Goal: Task Accomplishment & Management: Manage account settings

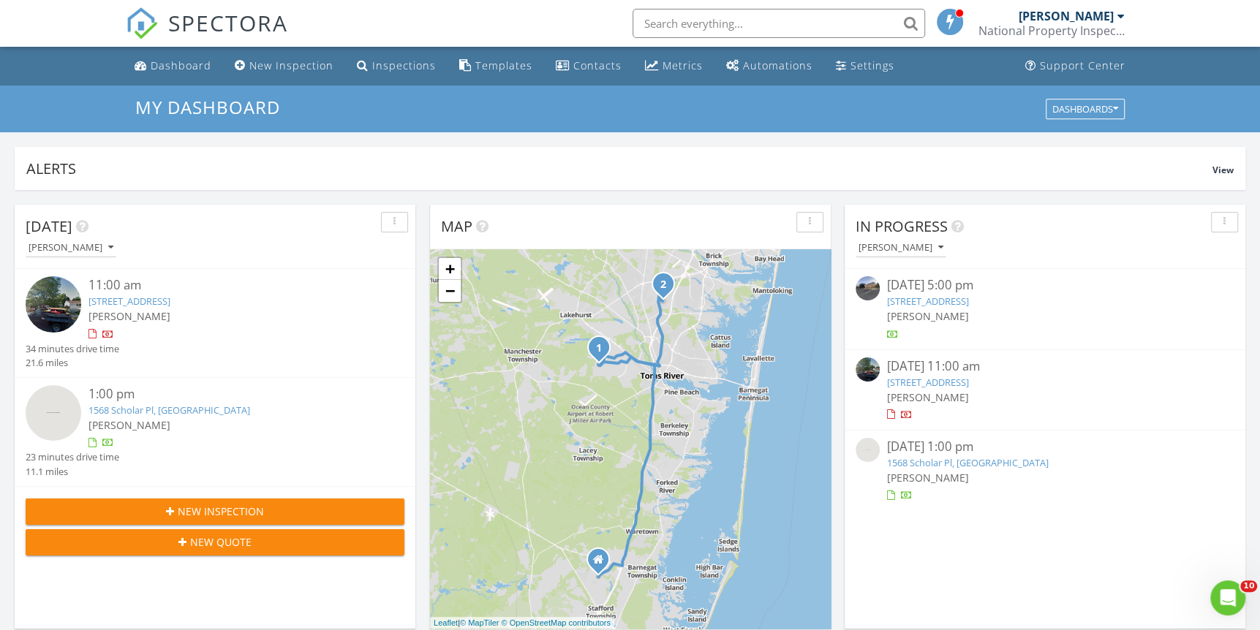
click at [129, 412] on link "1568 Scholar Pl, Toms River, NJ 08755" at bounding box center [169, 410] width 162 height 13
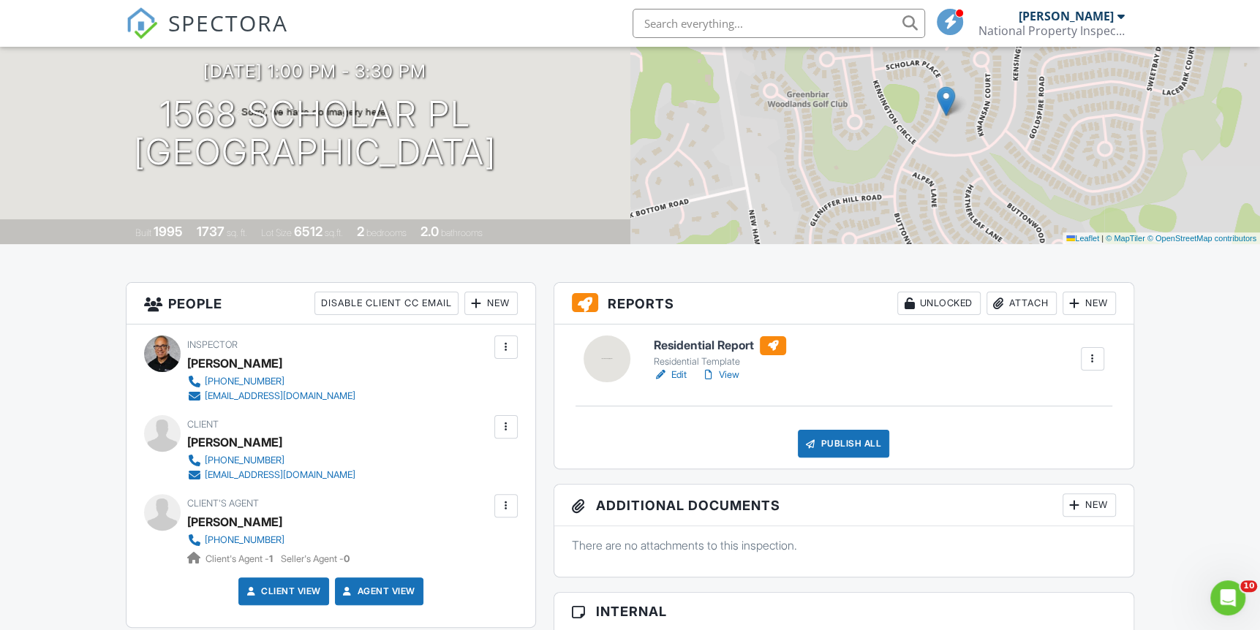
click at [677, 374] on link "Edit" at bounding box center [670, 375] width 33 height 15
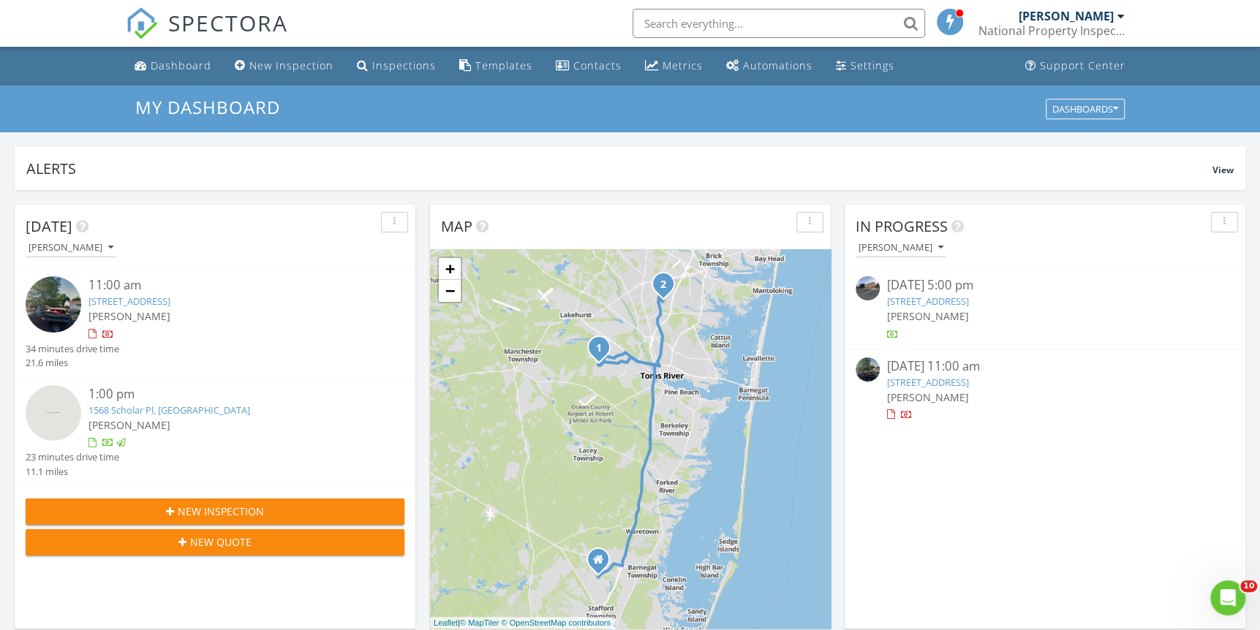
click at [131, 311] on span "[PERSON_NAME]" at bounding box center [129, 316] width 82 height 14
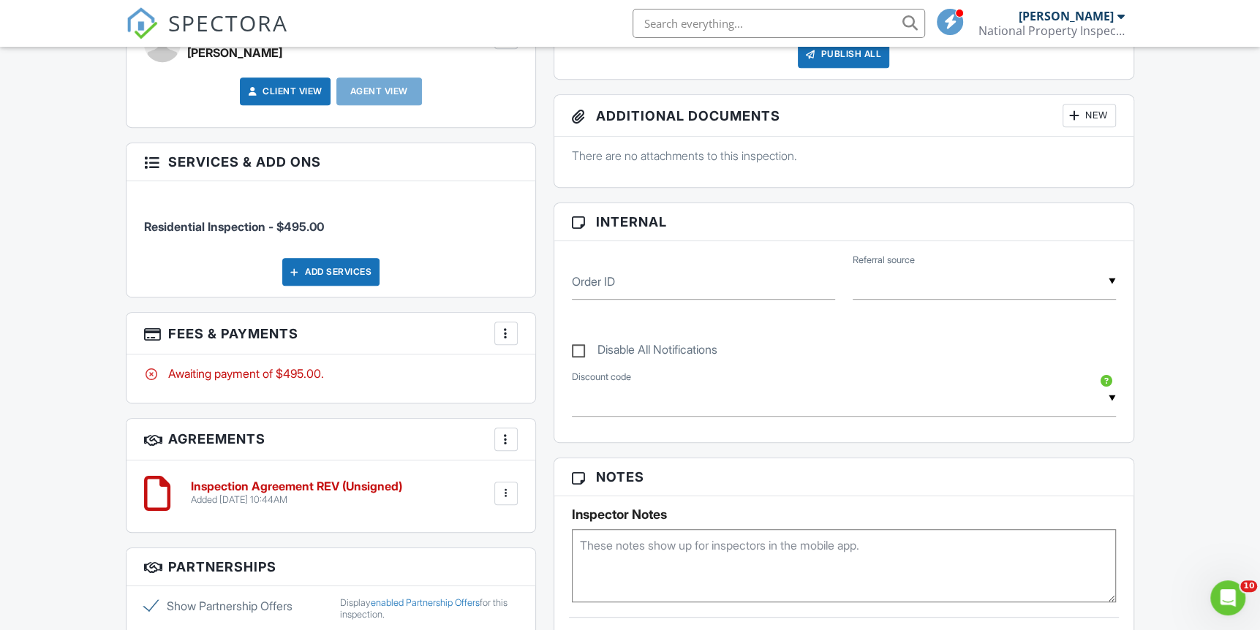
scroll to position [585, 0]
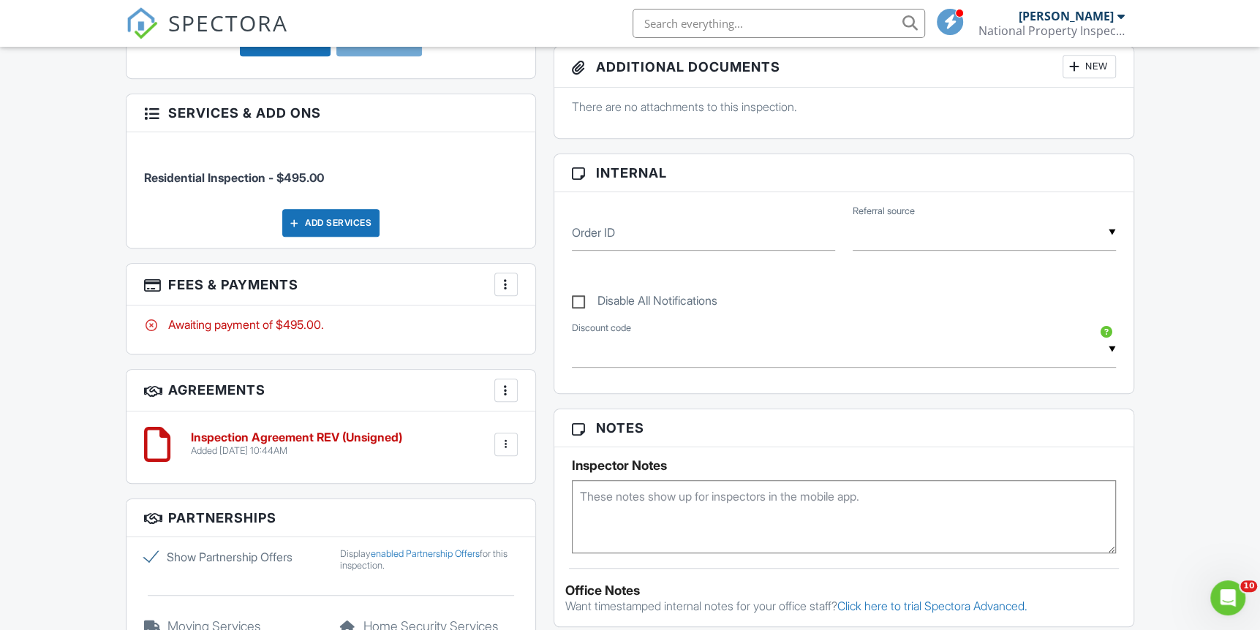
click at [429, 457] on div "Inspection Agreement REV (Unsigned) Added 08/27/2025 10:44AM Edit File Delete D…" at bounding box center [330, 445] width 373 height 44
click at [507, 440] on div at bounding box center [506, 444] width 15 height 15
click at [480, 477] on li "Edit" at bounding box center [467, 485] width 83 height 37
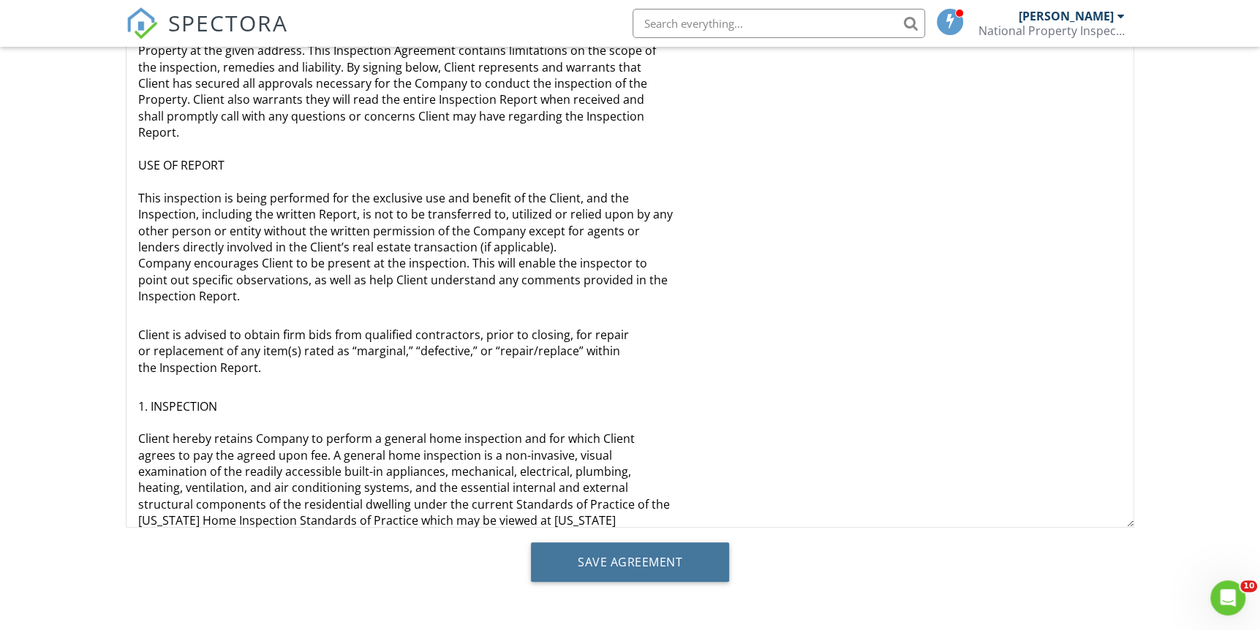
click at [677, 565] on input "Save Agreement" at bounding box center [630, 562] width 198 height 39
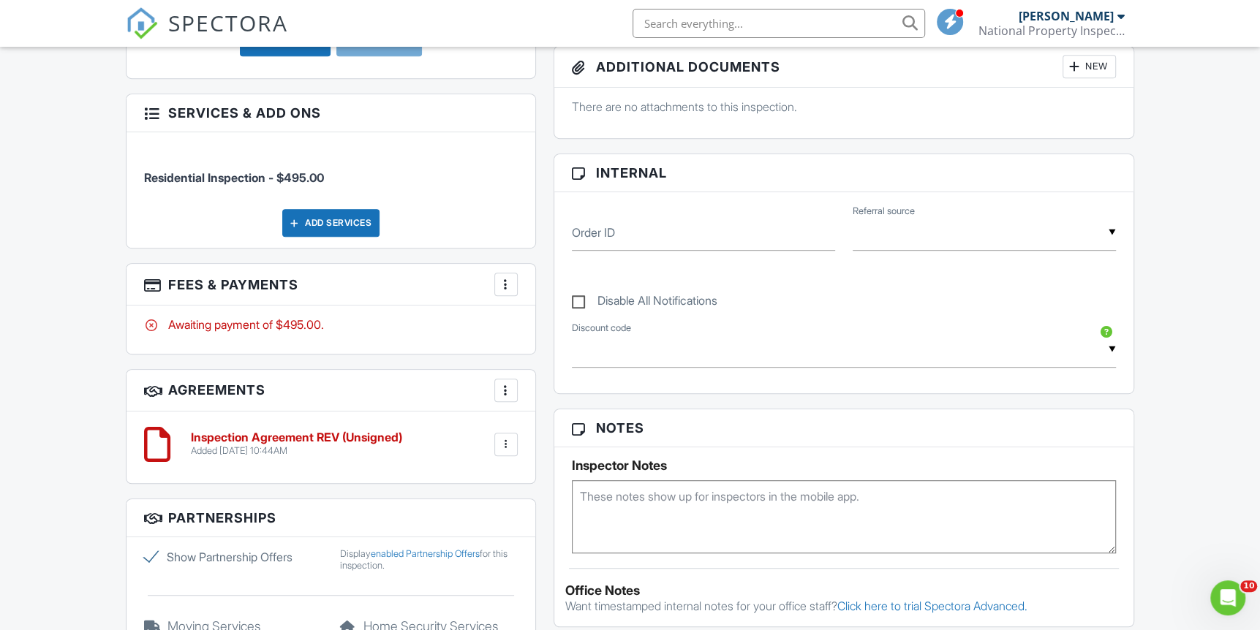
click at [392, 333] on div "Awaiting payment of $495.00." at bounding box center [331, 330] width 408 height 48
click at [505, 282] on div at bounding box center [506, 284] width 15 height 15
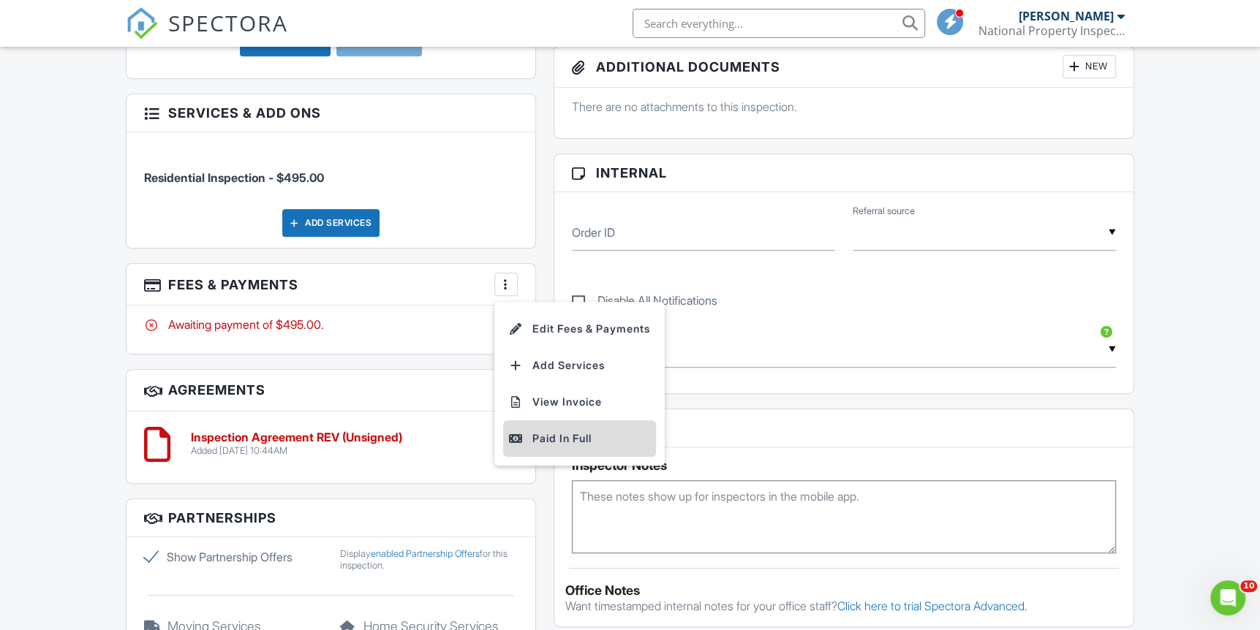
click at [560, 435] on div "Paid In Full" at bounding box center [579, 439] width 141 height 18
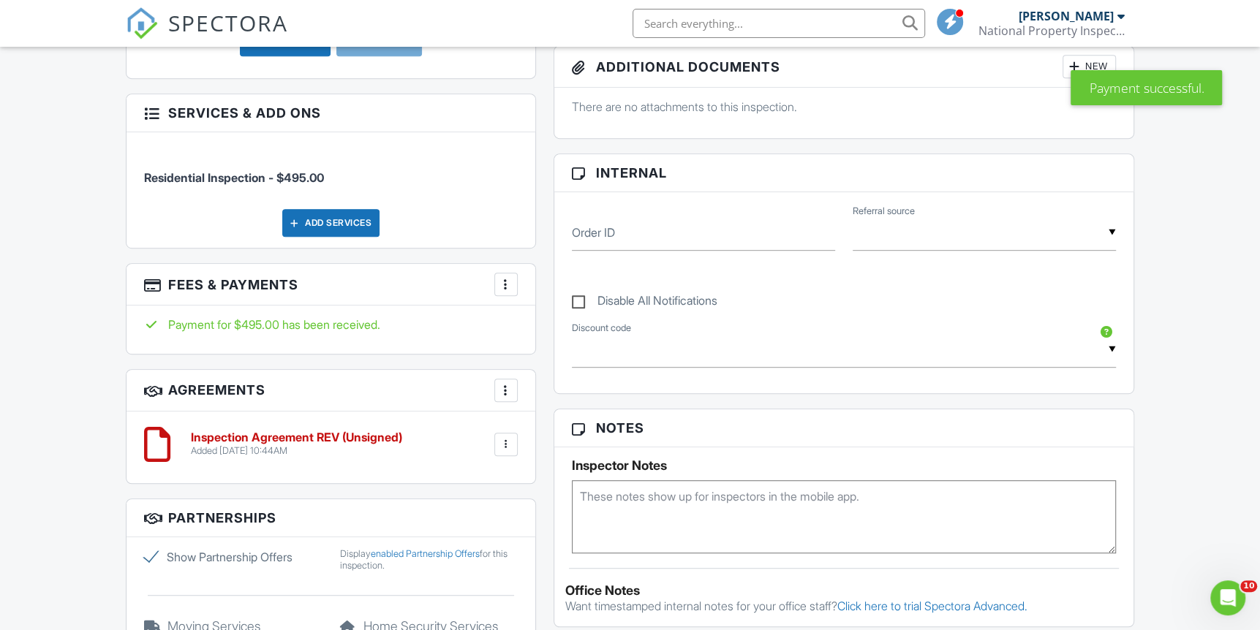
click at [502, 388] on div at bounding box center [506, 390] width 15 height 15
click at [576, 472] on li "Edit Agreement Templates" at bounding box center [593, 471] width 180 height 37
click at [508, 443] on div at bounding box center [506, 444] width 15 height 15
click at [459, 483] on li "Edit" at bounding box center [467, 485] width 83 height 37
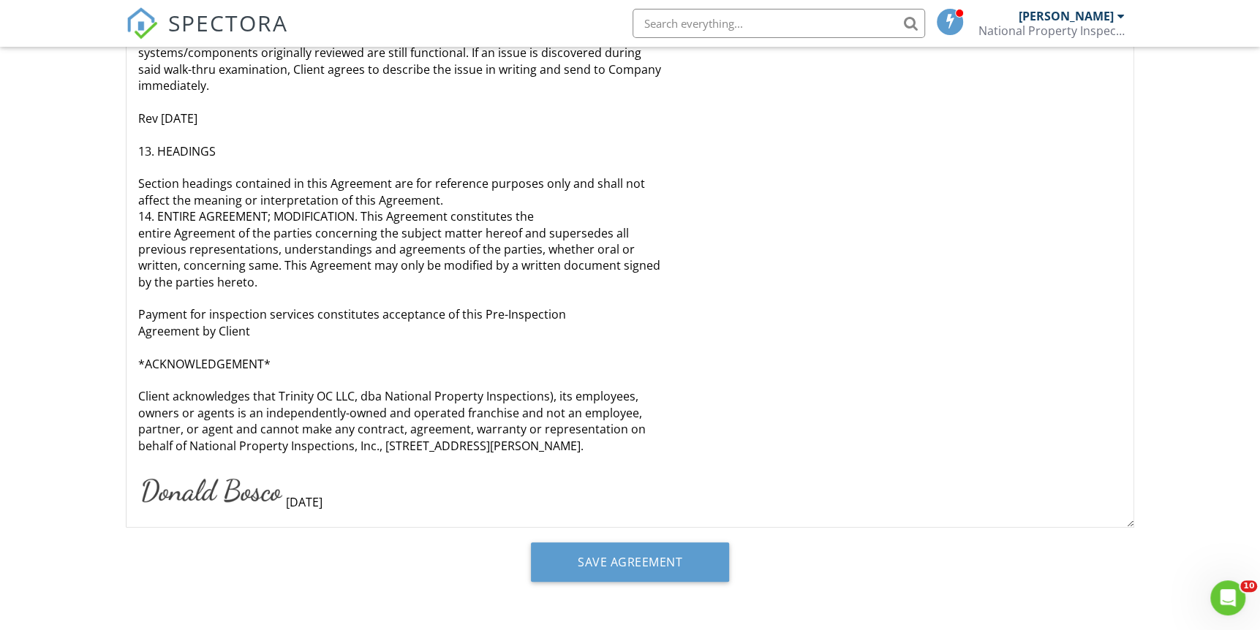
scroll to position [249, 0]
click at [687, 551] on input "Save Agreement" at bounding box center [630, 561] width 198 height 39
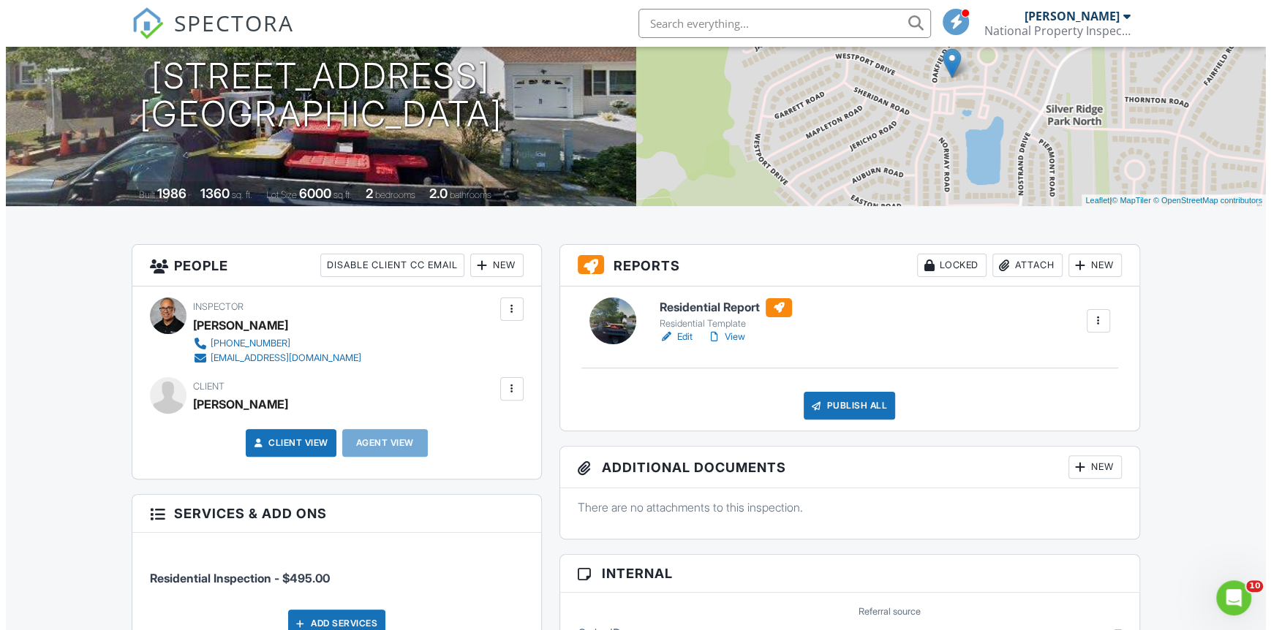
scroll to position [107, 0]
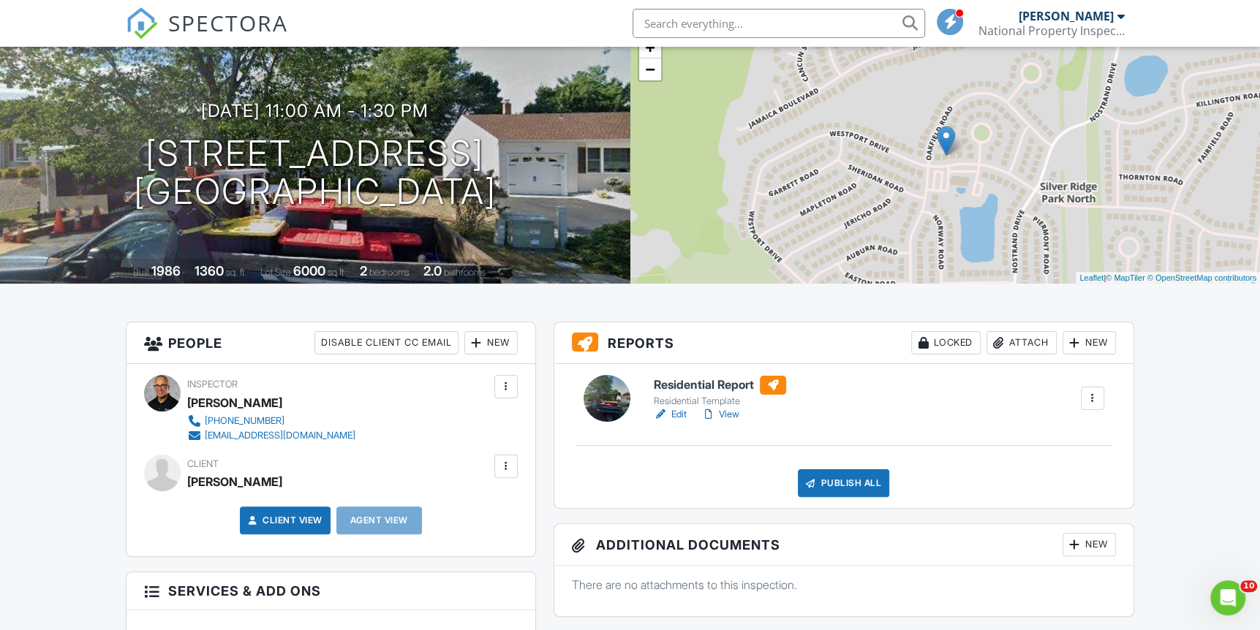
click at [505, 464] on div at bounding box center [506, 466] width 15 height 15
click at [482, 507] on li "Edit" at bounding box center [471, 511] width 75 height 37
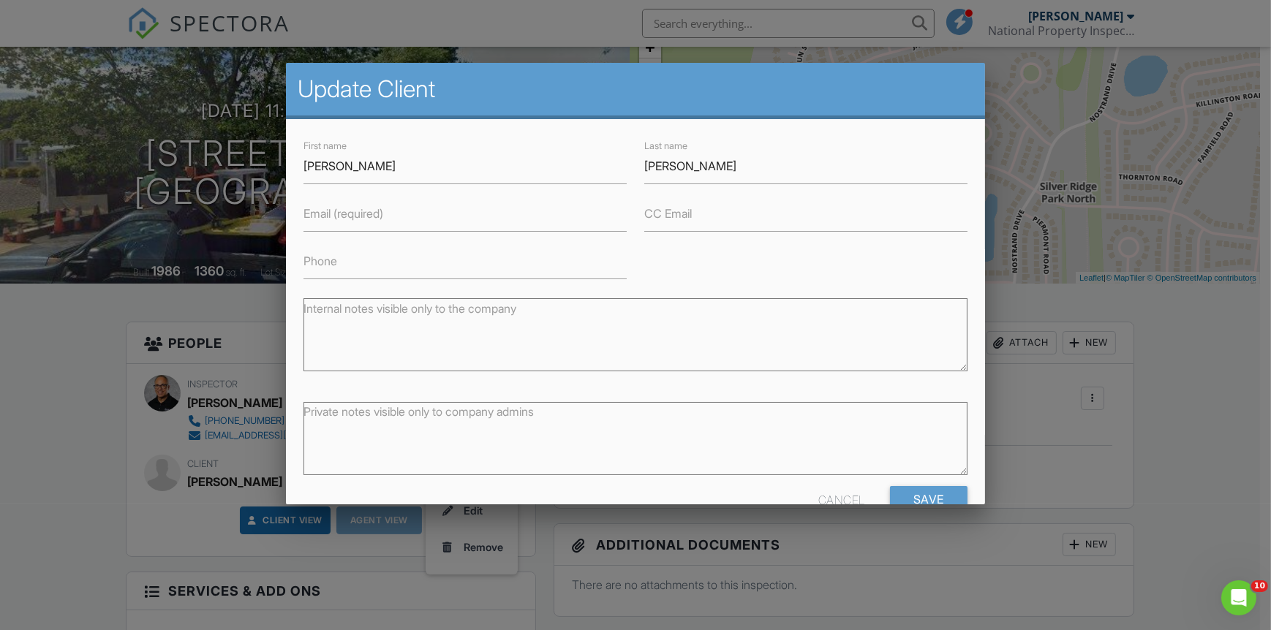
click at [339, 220] on label "Email (required)" at bounding box center [343, 213] width 80 height 16
click at [339, 220] on input "Email (required)" at bounding box center [464, 214] width 323 height 36
type input "tea"
click at [890, 486] on input "Save" at bounding box center [929, 499] width 78 height 26
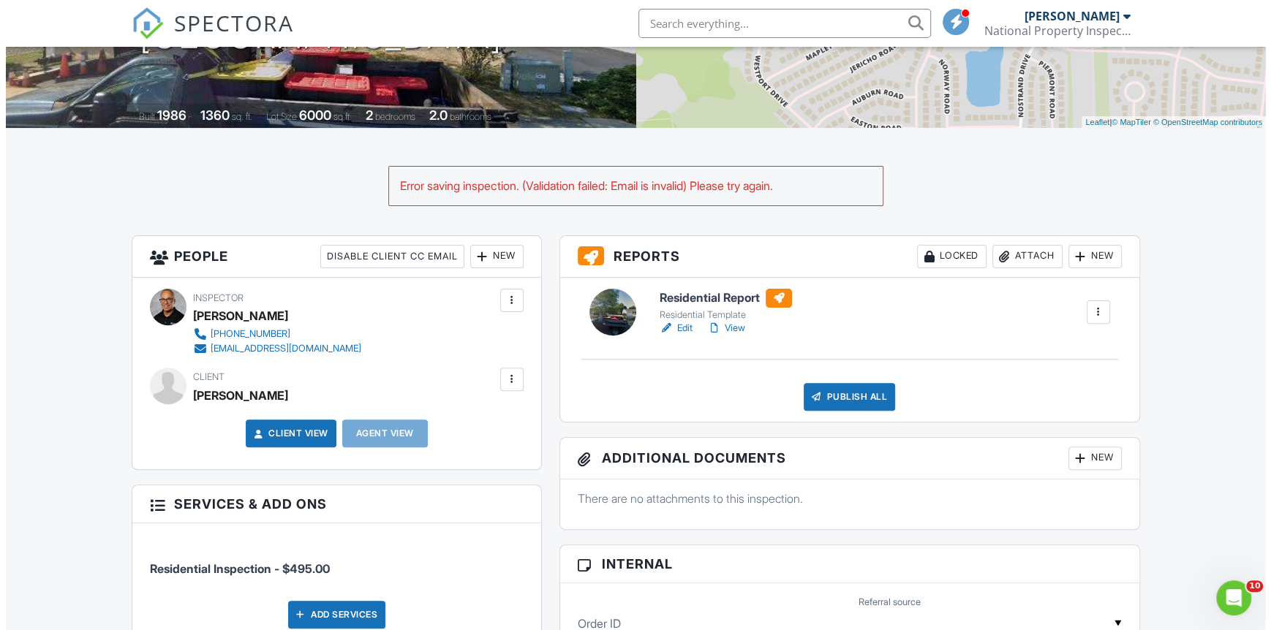
scroll to position [249, 0]
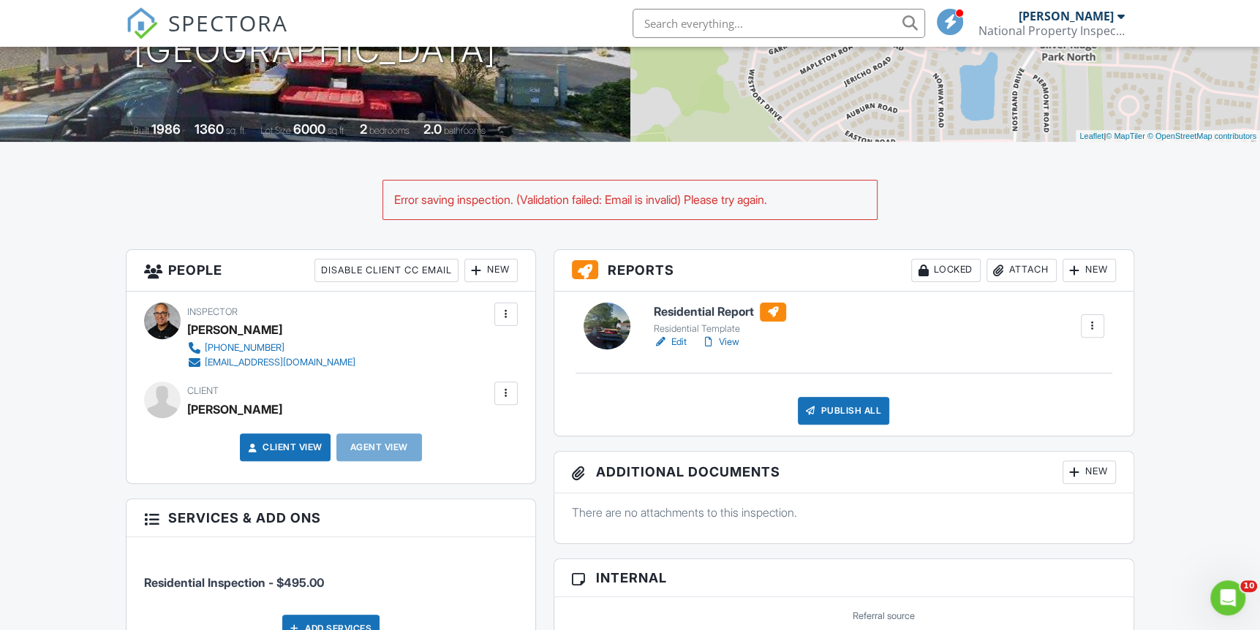
click at [499, 394] on div at bounding box center [506, 393] width 15 height 15
click at [480, 435] on li "Edit" at bounding box center [471, 438] width 75 height 37
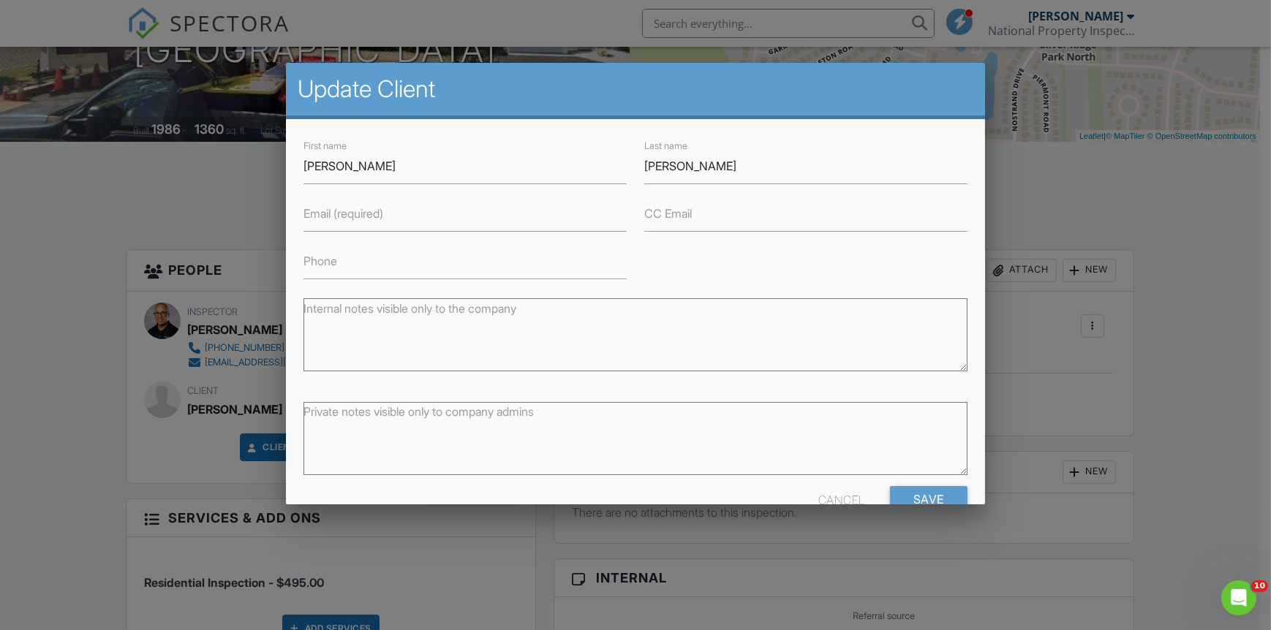
click at [340, 209] on label "Email (required)" at bounding box center [343, 213] width 80 height 16
click at [340, 209] on input "Email (required)" at bounding box center [464, 214] width 323 height 36
type input "[EMAIL_ADDRESS][DOMAIN_NAME]"
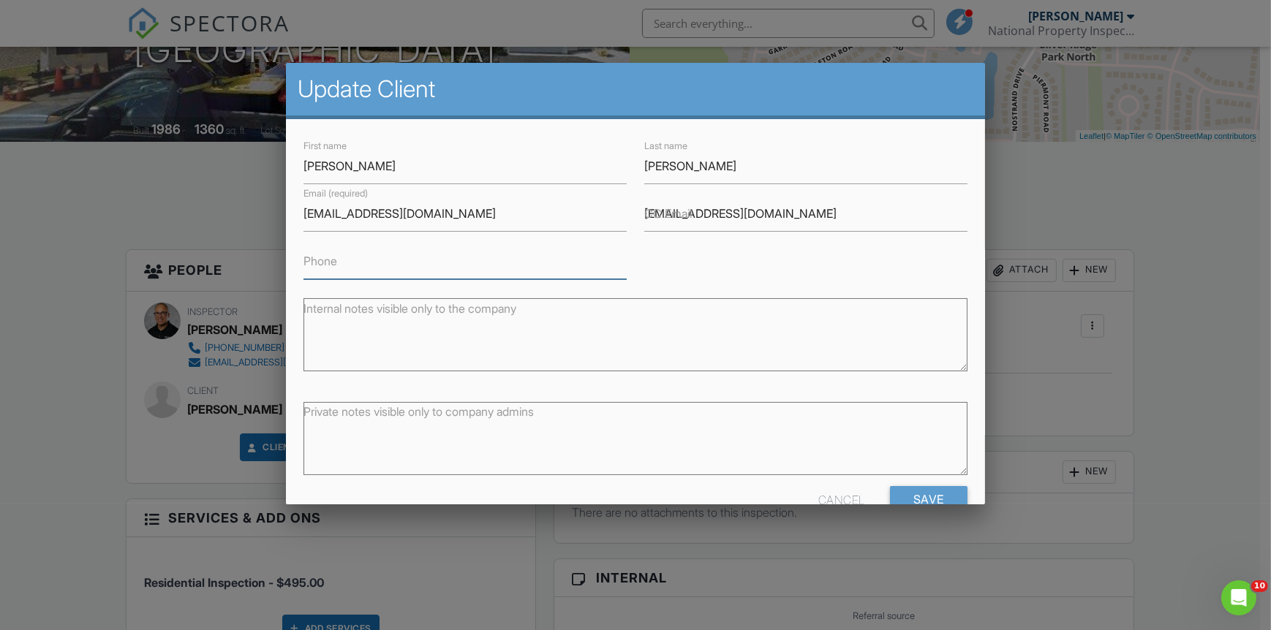
type input "7325818677"
click at [898, 494] on input "Save" at bounding box center [929, 499] width 78 height 26
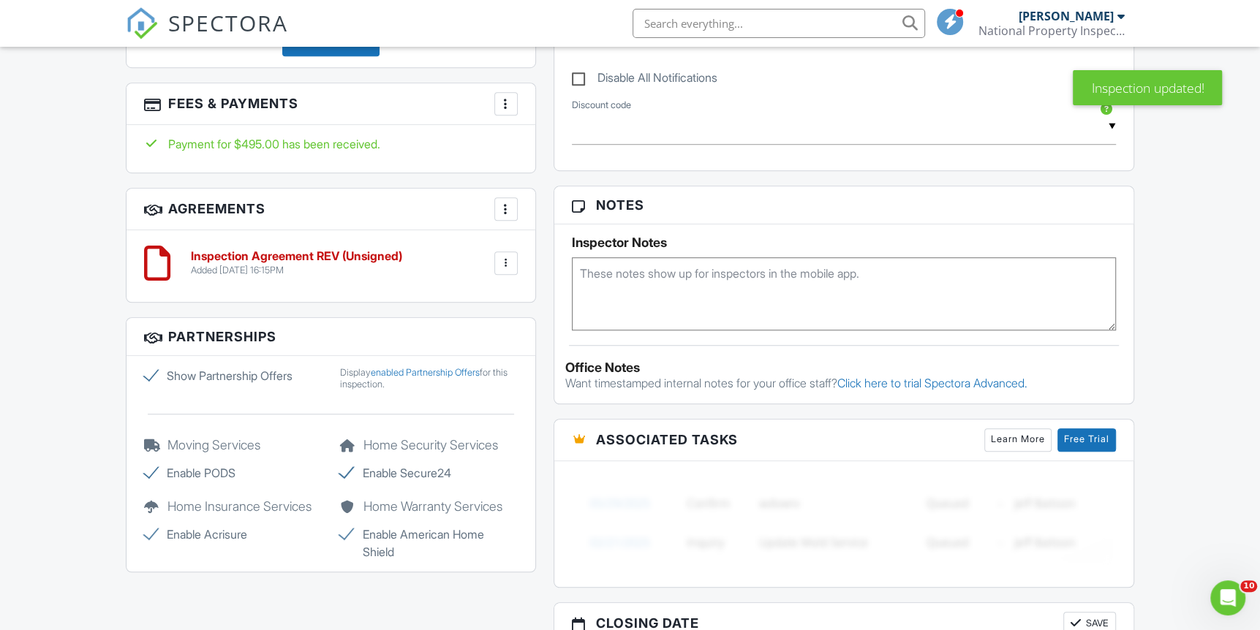
scroll to position [804, 0]
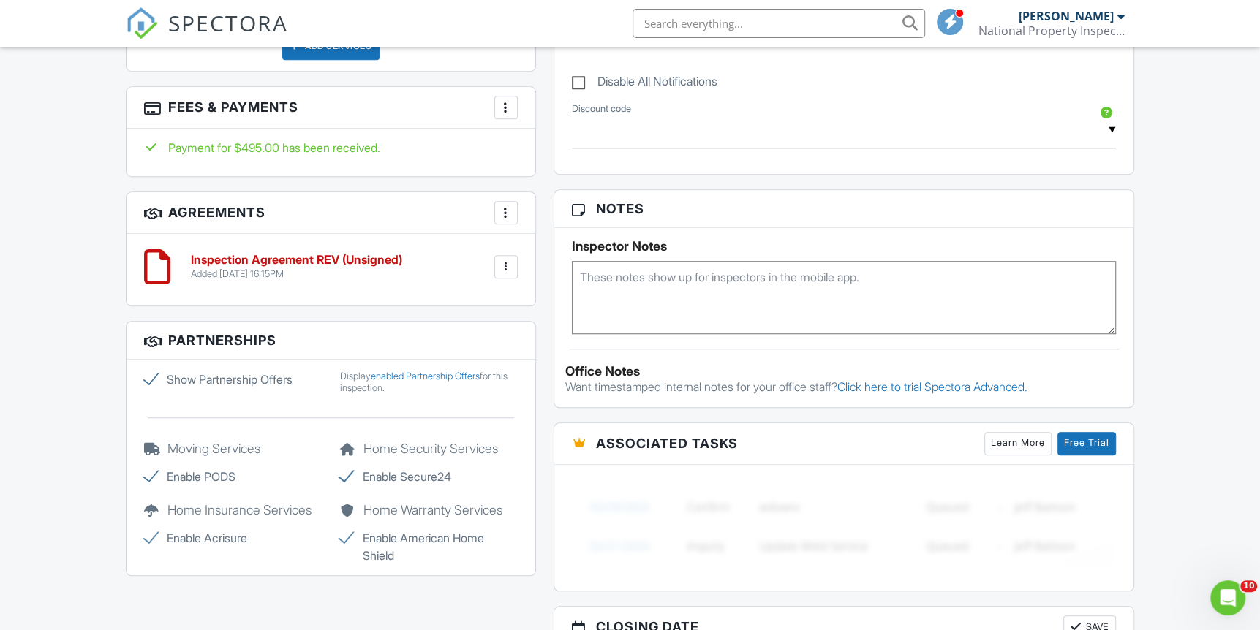
click at [507, 274] on div at bounding box center [505, 266] width 23 height 23
click at [53, 341] on div "Dashboard New Inspection Inspections Templates Contacts Metrics Automations Set…" at bounding box center [630, 173] width 1260 height 1863
click at [512, 214] on div at bounding box center [506, 212] width 15 height 15
click at [453, 254] on div "Inspection Agreement REV (Unsigned) Added [DATE] 16:15PM Edit File [GEOGRAPHIC_…" at bounding box center [349, 267] width 335 height 26
click at [512, 260] on div at bounding box center [506, 267] width 15 height 15
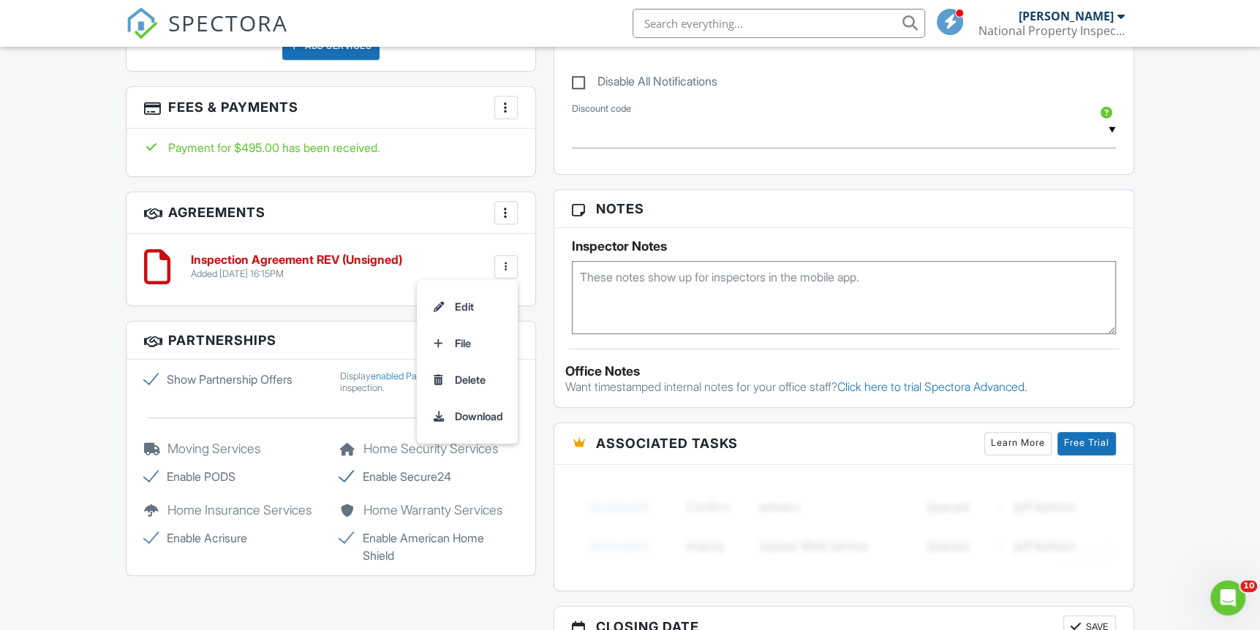
click at [59, 224] on div "Dashboard New Inspection Inspections Templates Contacts Metrics Automations Set…" at bounding box center [630, 173] width 1260 height 1863
